Goal: Task Accomplishment & Management: Manage account settings

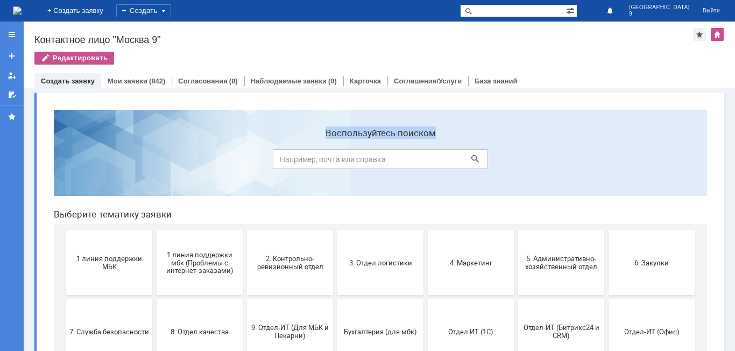
drag, startPoint x: 202, startPoint y: 147, endPoint x: 236, endPoint y: 114, distance: 47.2
click at [236, 114] on section "Воспользуйтесь поиском" at bounding box center [380, 153] width 653 height 86
click at [118, 83] on link "Мои заявки" at bounding box center [128, 81] width 40 height 8
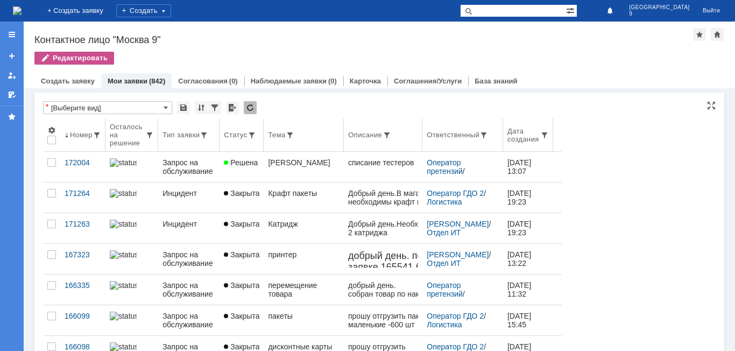
drag, startPoint x: 216, startPoint y: 118, endPoint x: 142, endPoint y: 195, distance: 106.9
click at [216, 118] on th "Тип заявки" at bounding box center [188, 134] width 61 height 33
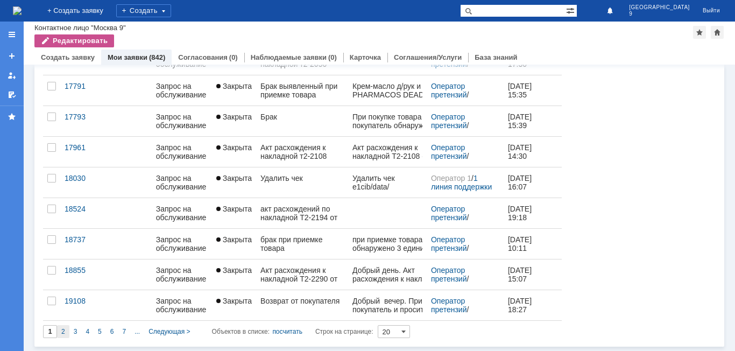
click at [58, 331] on div "2" at bounding box center [63, 331] width 12 height 13
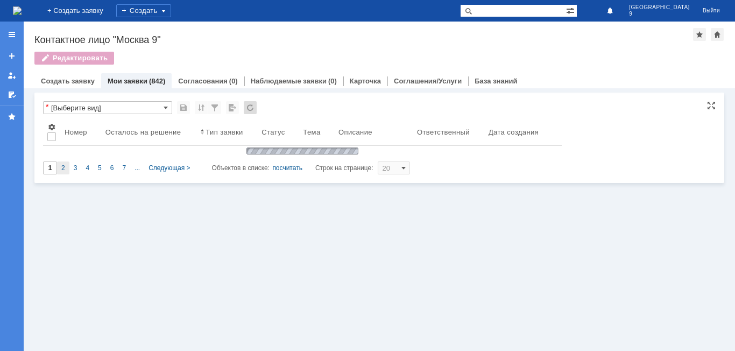
type input "2"
click at [58, 331] on div "Витрина услуг Связанные объекты * [Выберите вид] Результаты поиска: 2 2 3 4 5 6…" at bounding box center [379, 219] width 711 height 263
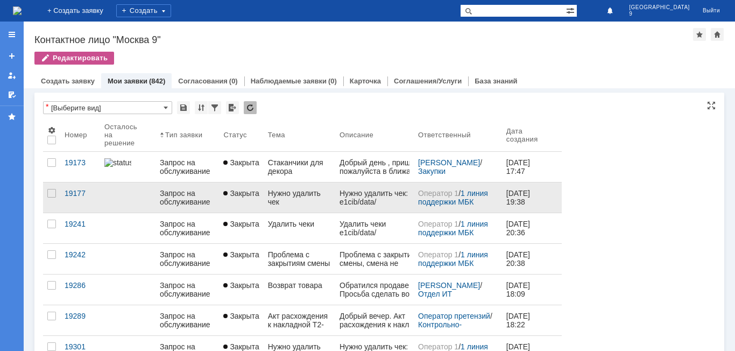
click at [296, 194] on div "Нужно удалить чек" at bounding box center [299, 197] width 63 height 17
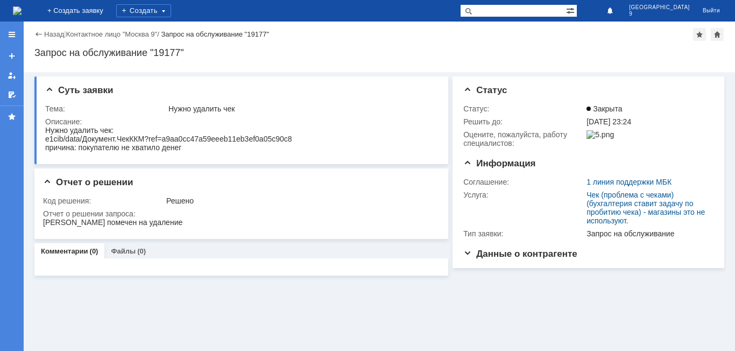
click at [216, 34] on div "Запрос на обслуживание "19177"" at bounding box center [215, 34] width 108 height 8
click at [110, 5] on link "+ Создать заявку" at bounding box center [75, 11] width 69 height 22
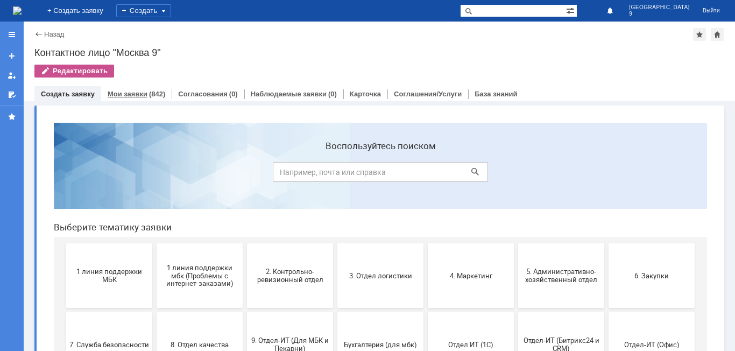
click at [127, 91] on link "Мои заявки" at bounding box center [128, 94] width 40 height 8
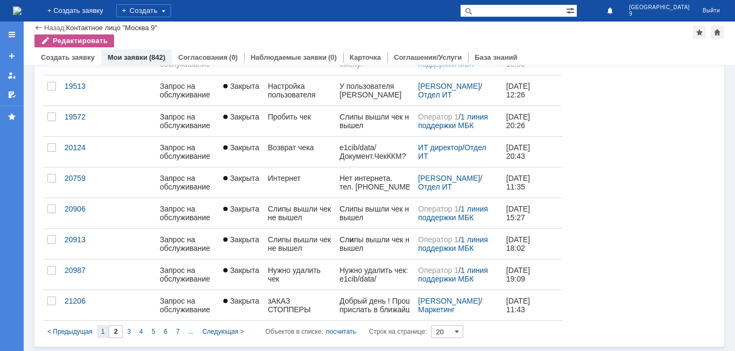
click at [105, 332] on div "1" at bounding box center [103, 331] width 12 height 13
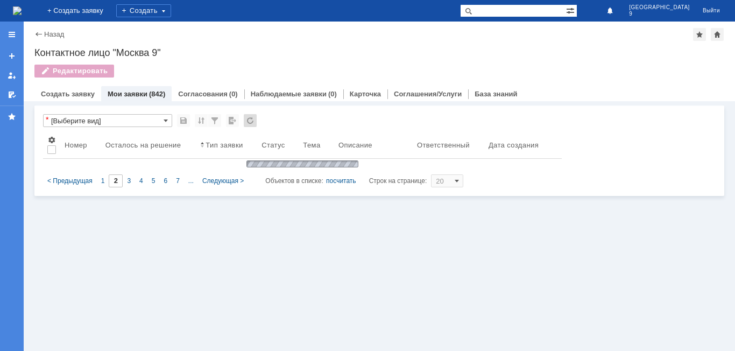
type input "1"
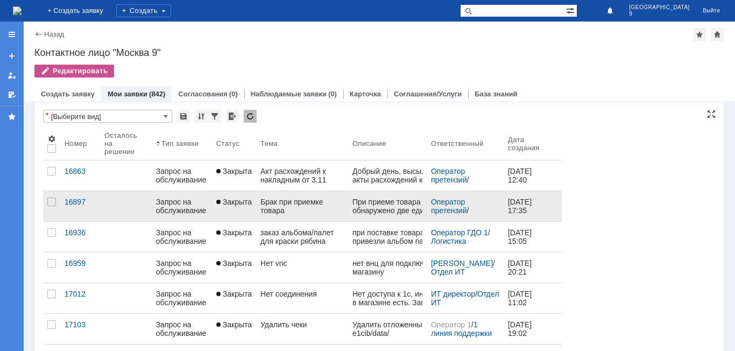
click at [286, 216] on link "Брак при приемке товара" at bounding box center [302, 206] width 92 height 30
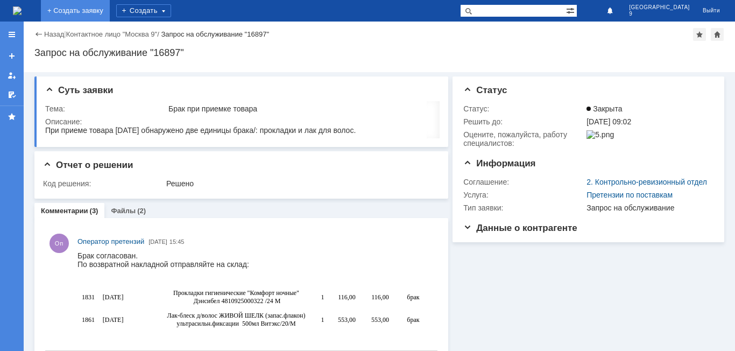
click at [110, 6] on link "+ Создать заявку" at bounding box center [75, 11] width 69 height 22
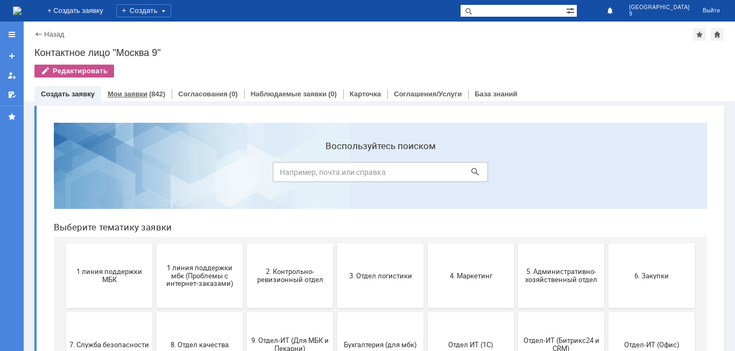
click at [139, 88] on div "Мои заявки (842)" at bounding box center [136, 94] width 70 height 16
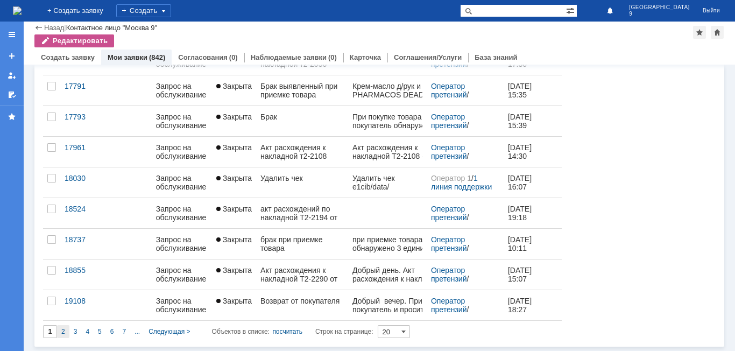
click at [67, 327] on div "2" at bounding box center [63, 331] width 12 height 13
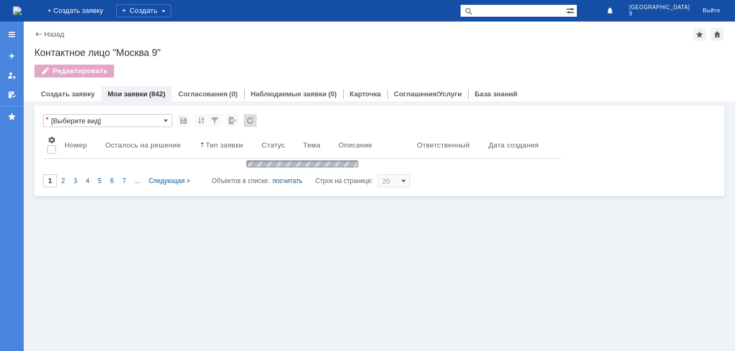
type input "2"
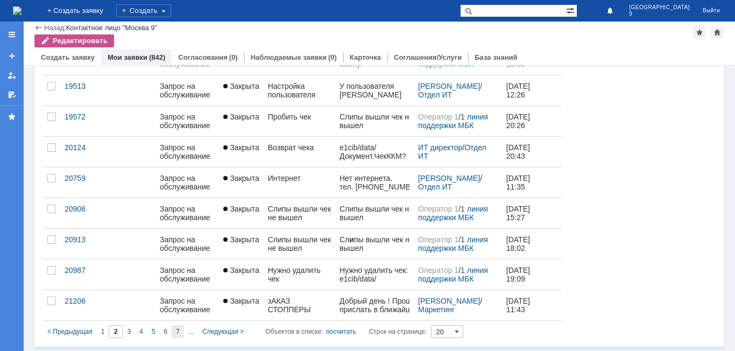
click at [174, 332] on div "7" at bounding box center [178, 331] width 12 height 13
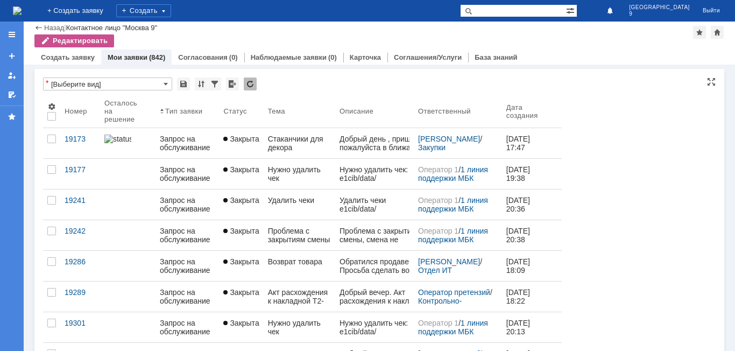
type input "7"
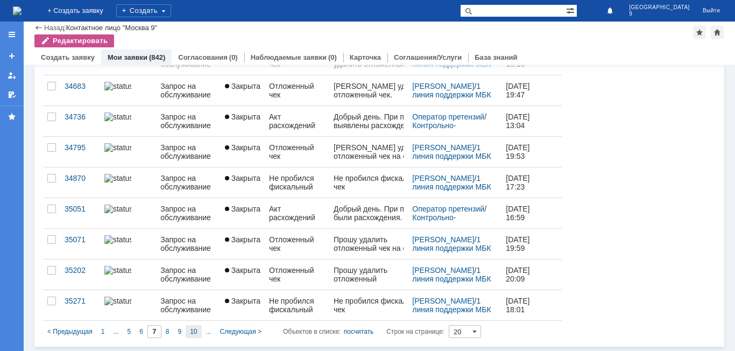
click at [194, 331] on span "10" at bounding box center [193, 332] width 7 height 8
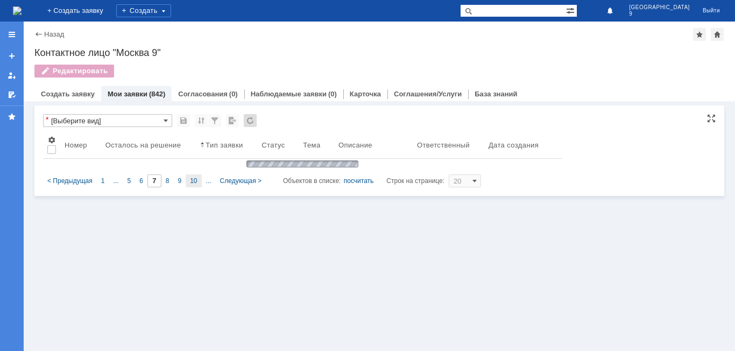
type input "10"
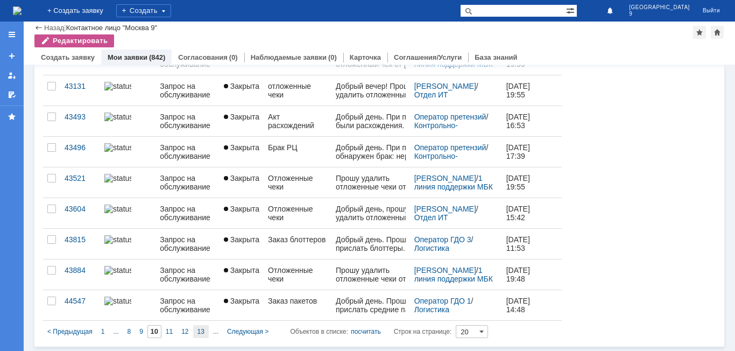
click at [196, 333] on div "13" at bounding box center [201, 331] width 16 height 13
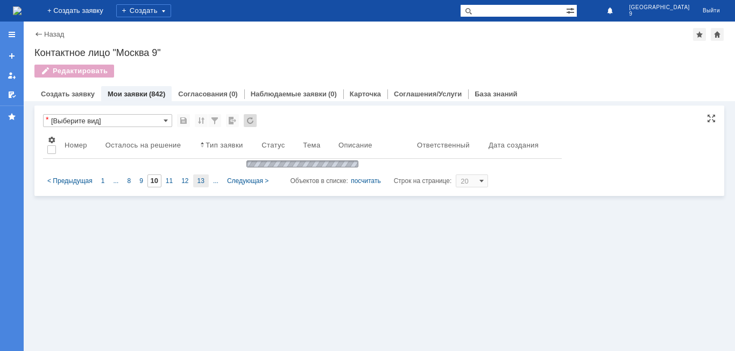
type input "13"
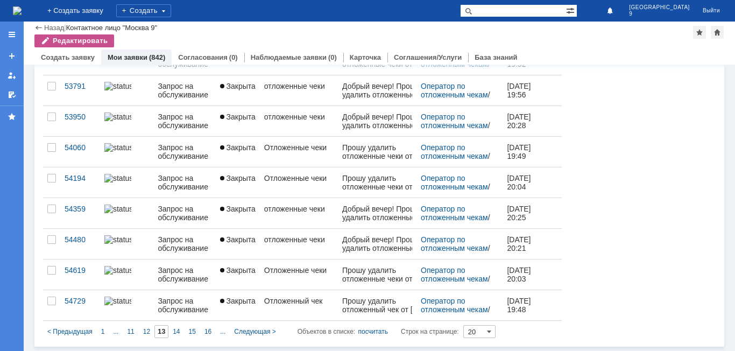
click at [208, 329] on span "16" at bounding box center [207, 332] width 7 height 8
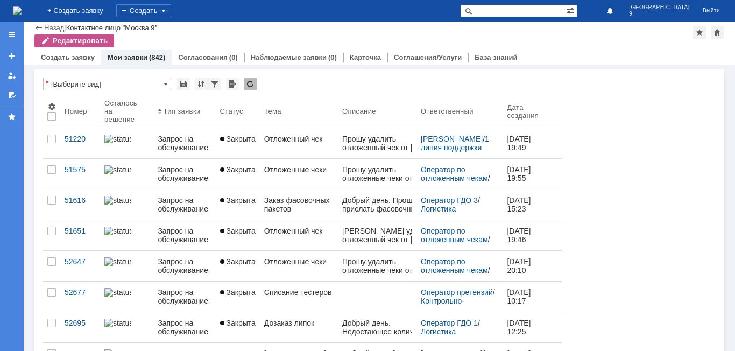
type input "16"
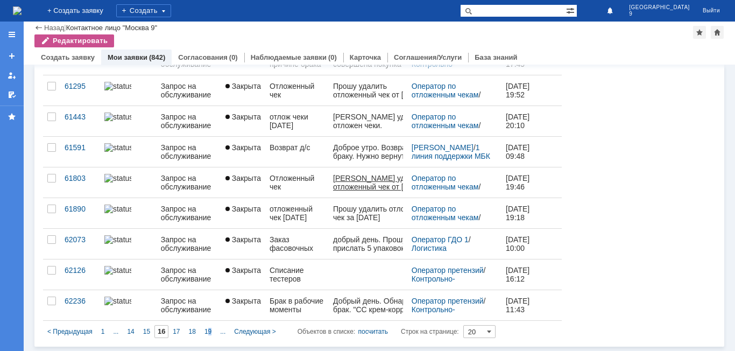
click at [210, 329] on span "19" at bounding box center [207, 332] width 7 height 8
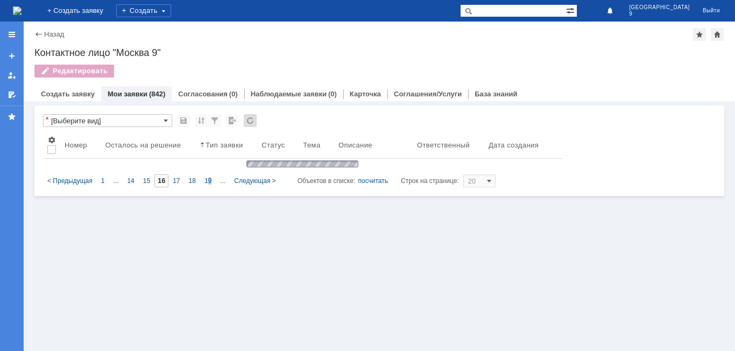
type input "19"
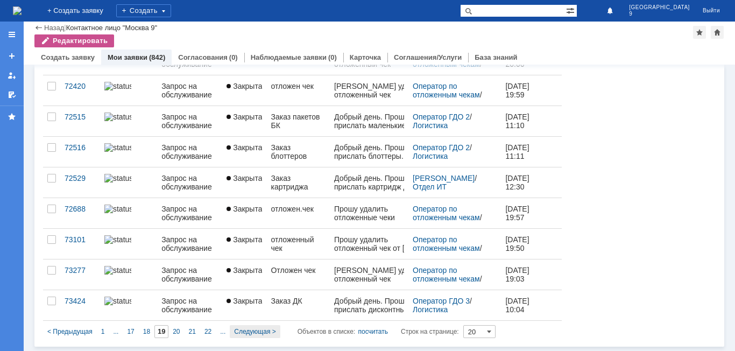
click at [252, 336] on div "Следующая >" at bounding box center [255, 331] width 50 height 13
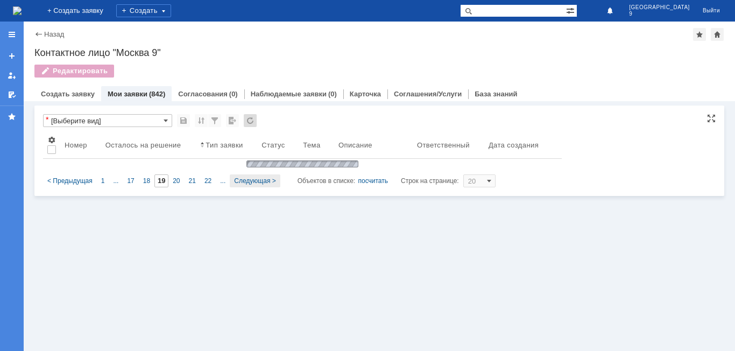
type input "20"
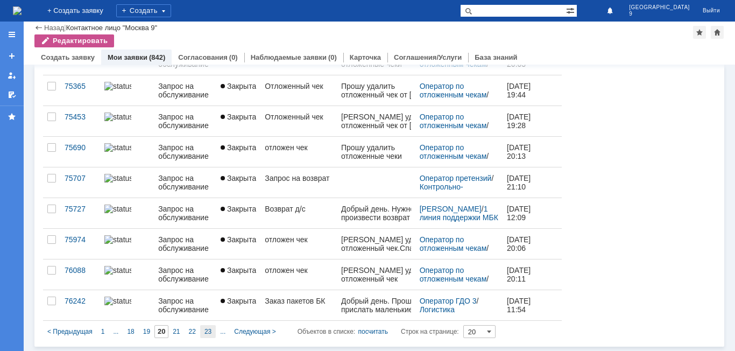
click at [208, 330] on span "23" at bounding box center [207, 332] width 7 height 8
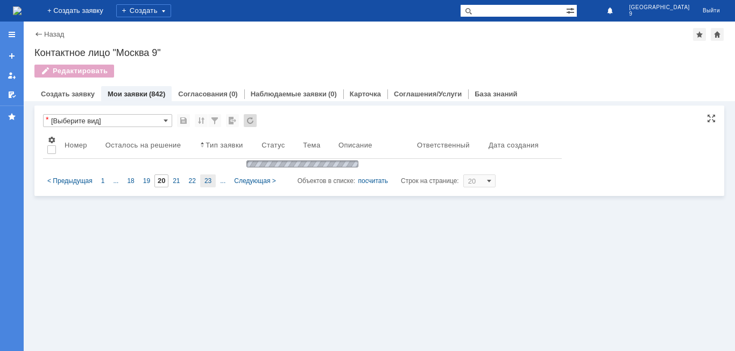
type input "23"
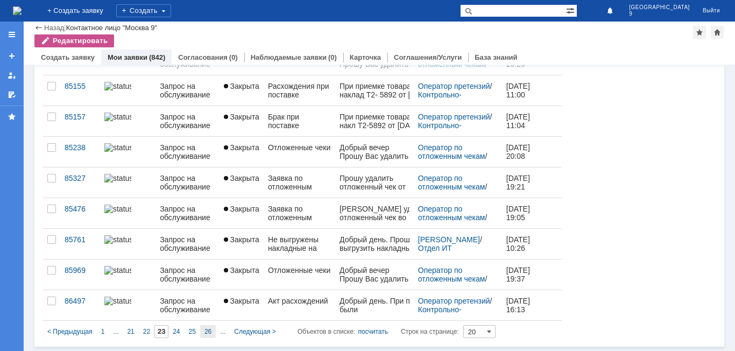
click at [211, 332] on div "26" at bounding box center [208, 331] width 16 height 13
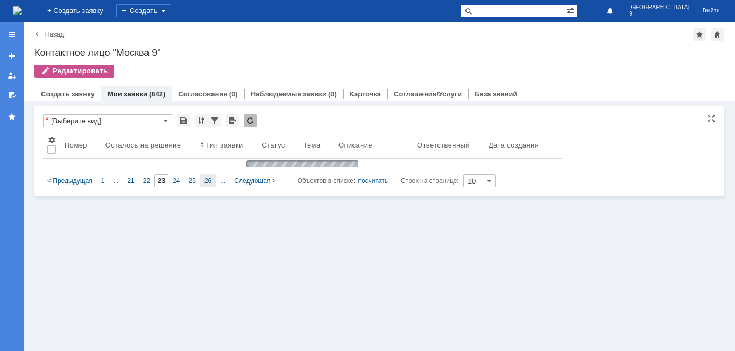
type input "26"
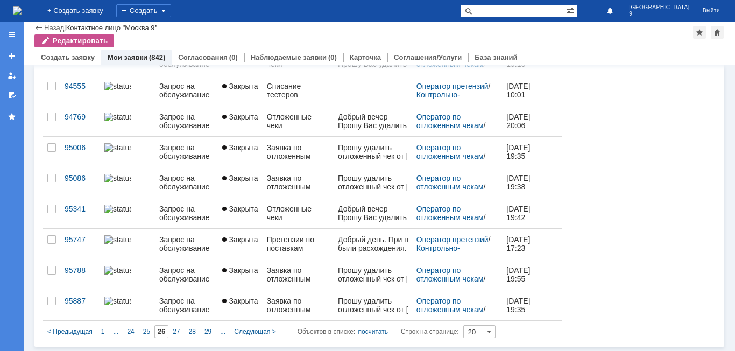
click at [211, 332] on div "29" at bounding box center [208, 331] width 16 height 13
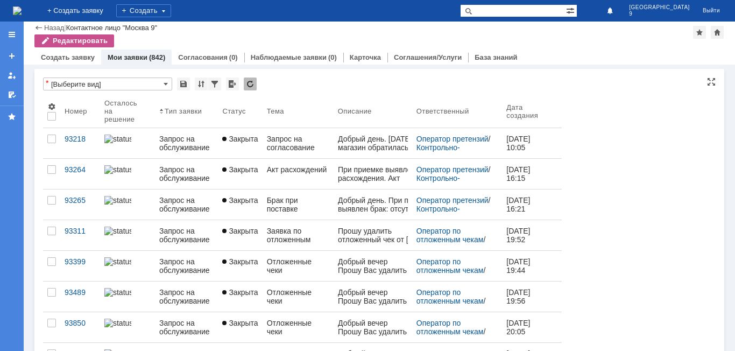
type input "29"
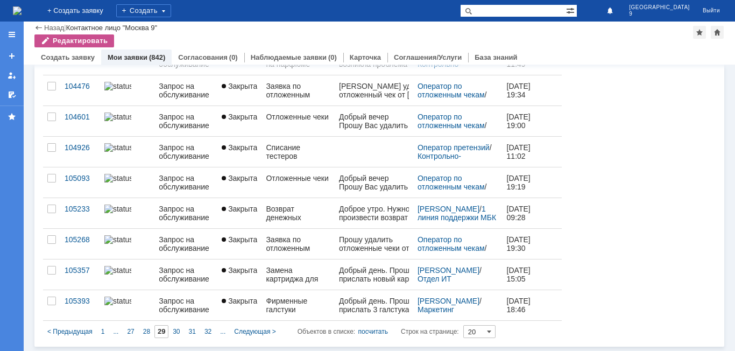
click at [211, 332] on div "32" at bounding box center [208, 331] width 16 height 13
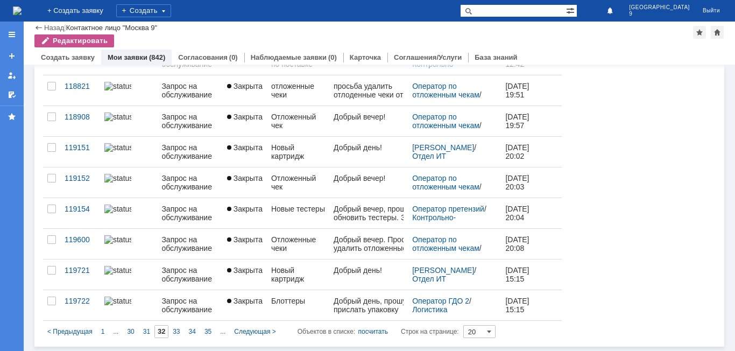
click at [211, 332] on div "35" at bounding box center [208, 331] width 16 height 13
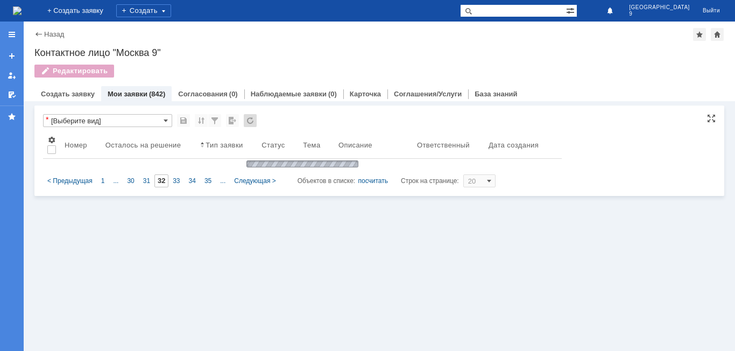
type input "35"
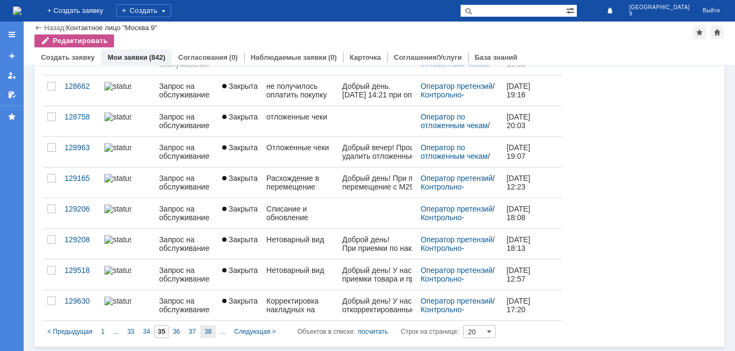
click at [214, 336] on div "38" at bounding box center [208, 331] width 16 height 13
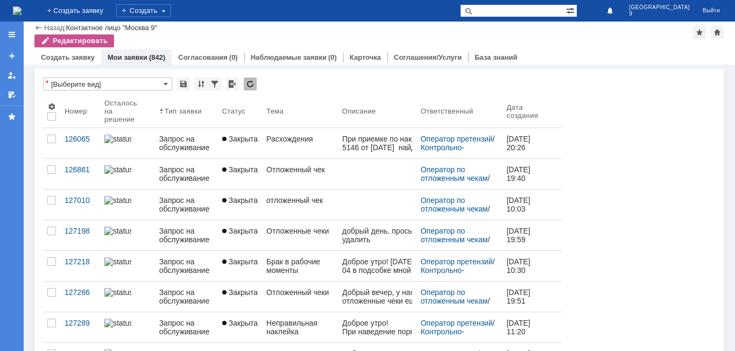
type input "38"
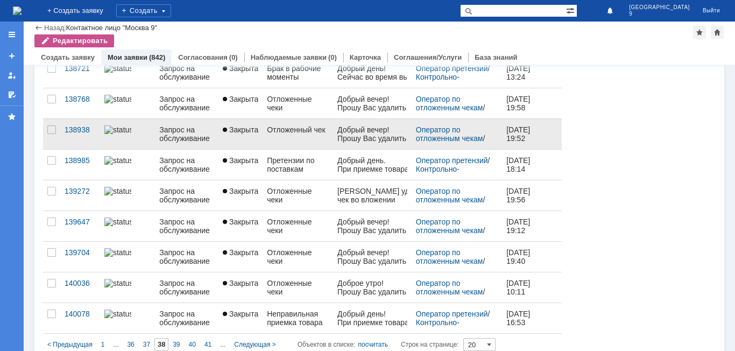
scroll to position [421, 0]
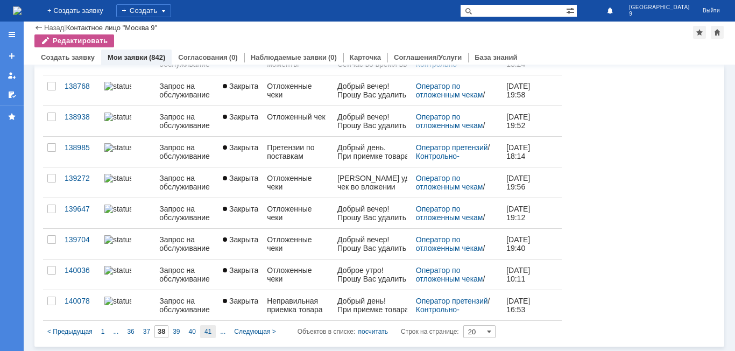
click at [204, 327] on div "41" at bounding box center [208, 331] width 16 height 13
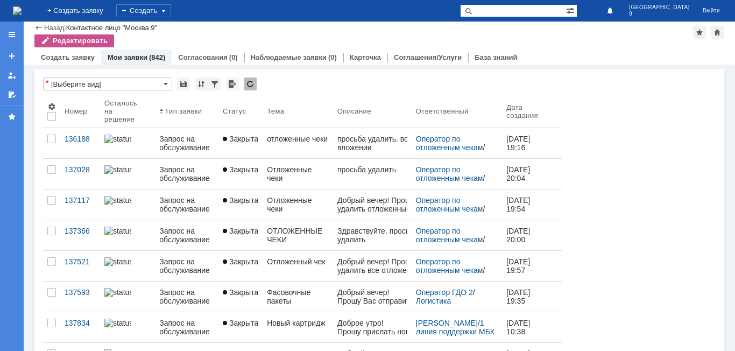
type input "41"
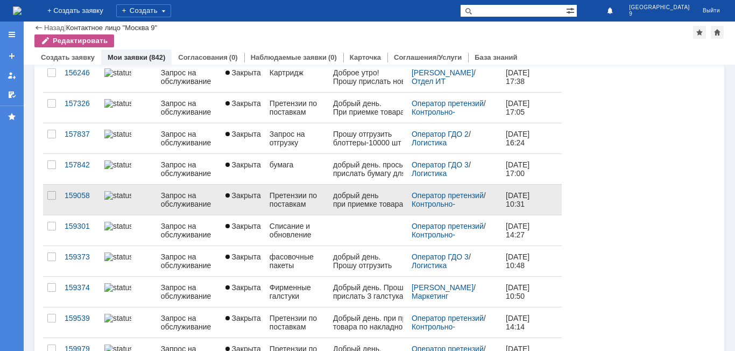
click at [246, 208] on link "Закрыта" at bounding box center [243, 200] width 44 height 30
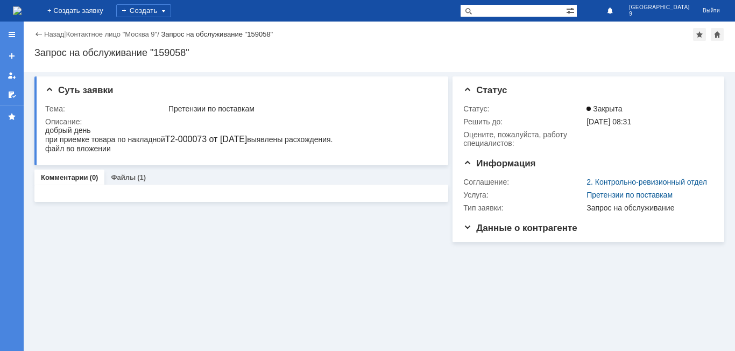
drag, startPoint x: 236, startPoint y: 213, endPoint x: 176, endPoint y: 296, distance: 102.9
click at [215, 229] on div "Суть заявки Тема: Претензии по поставкам Описание: Комментарии (0) Файлы (1) Ко…" at bounding box center [241, 157] width 414 height 170
click at [123, 178] on link "Файлы" at bounding box center [123, 177] width 25 height 8
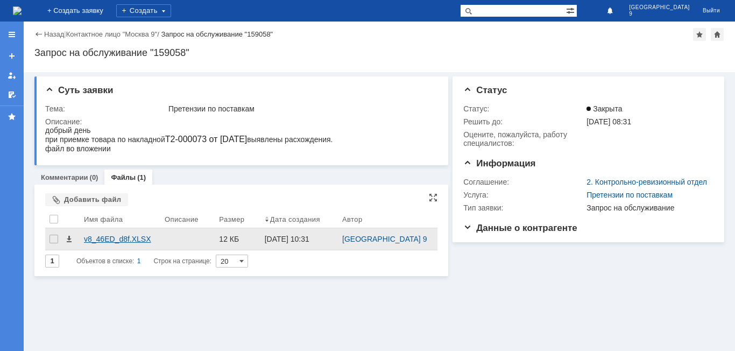
click at [127, 243] on div "v8_46ED_d8f.XLSX" at bounding box center [120, 239] width 72 height 9
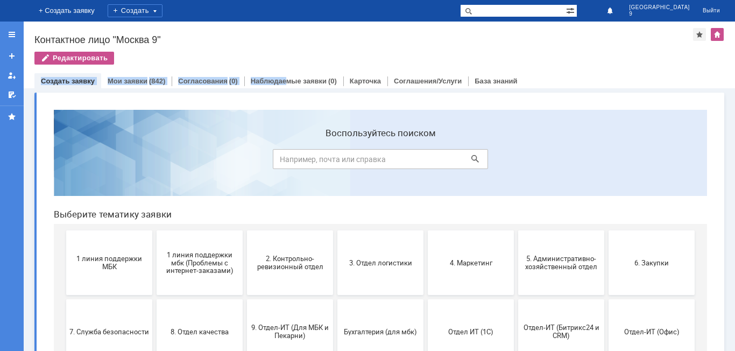
drag, startPoint x: 326, startPoint y: 182, endPoint x: 73, endPoint y: 270, distance: 267.7
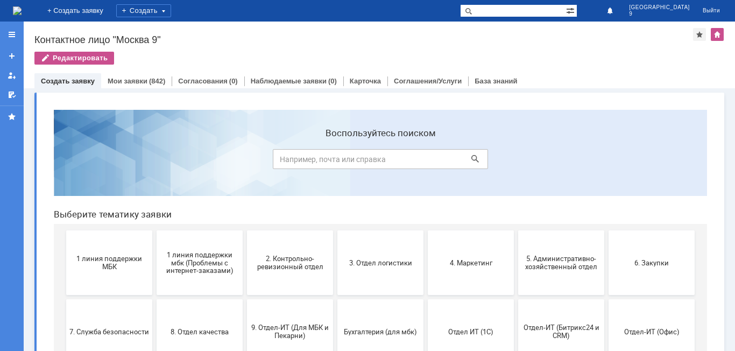
click at [220, 36] on div "Контактное лицо "Москва 9"" at bounding box center [363, 39] width 659 height 11
click at [134, 75] on div "Мои заявки (842)" at bounding box center [136, 81] width 70 height 16
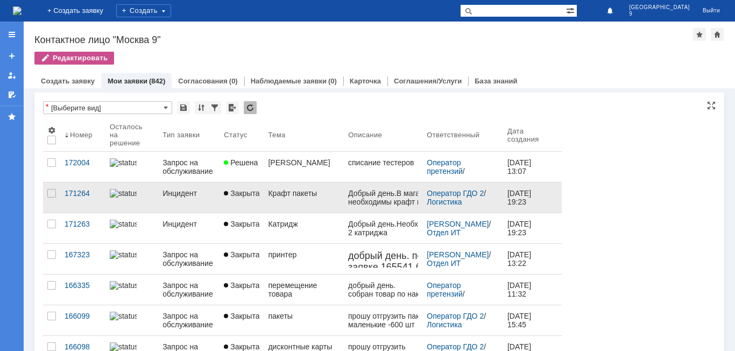
scroll to position [54, 0]
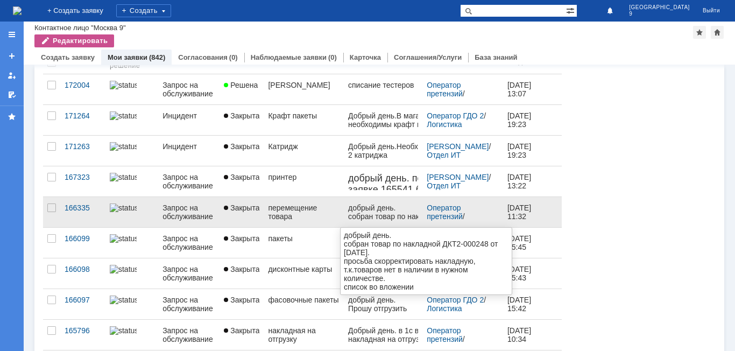
click at [376, 213] on div "собран товар по накладной ДКТ2-000248 от [DATE]." at bounding box center [396, 220] width 97 height 17
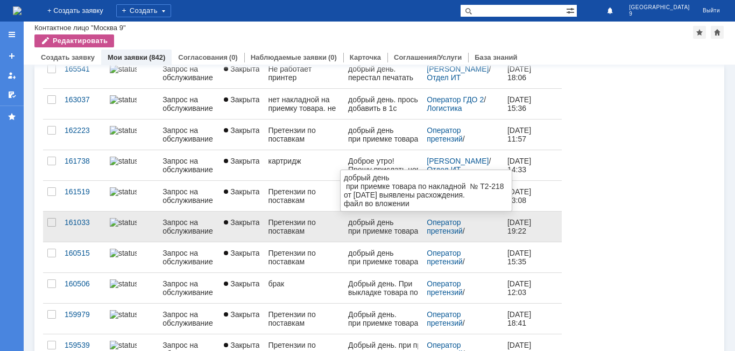
scroll to position [421, 0]
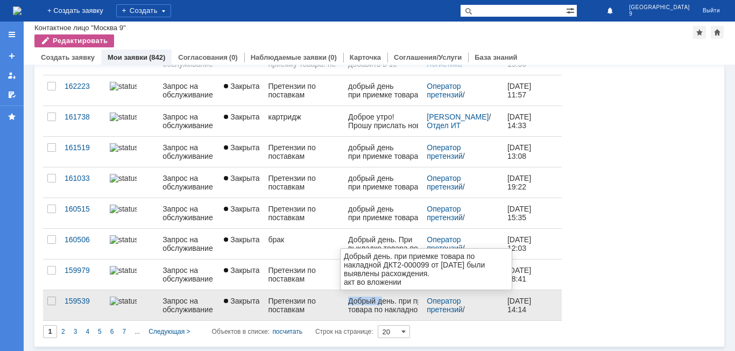
click at [380, 296] on html "Добрый день. при приемке товара по накладной ДКТ2-000099 от 29.01.2025 были выя…" at bounding box center [396, 317] width 97 height 43
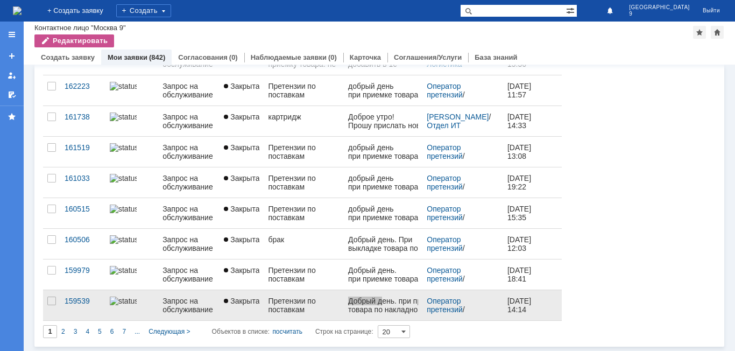
click at [307, 312] on div "Претензии по поставкам" at bounding box center [304, 304] width 72 height 17
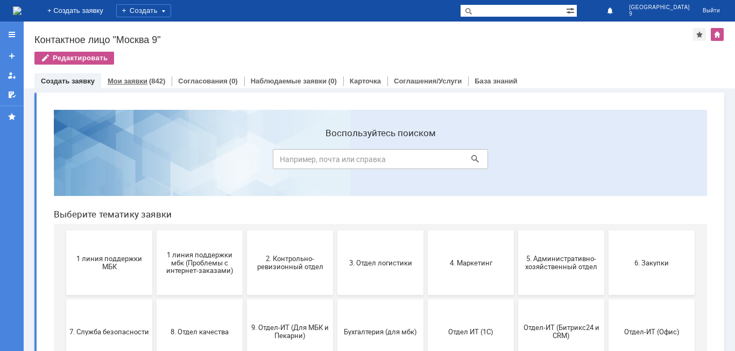
click at [140, 80] on link "Мои заявки" at bounding box center [128, 81] width 40 height 8
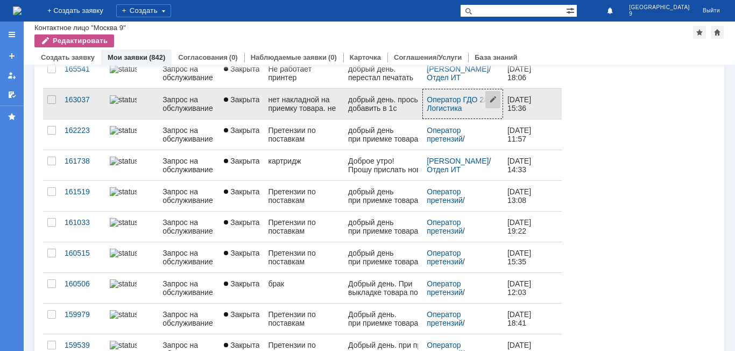
scroll to position [421, 0]
